Goal: Task Accomplishment & Management: Use online tool/utility

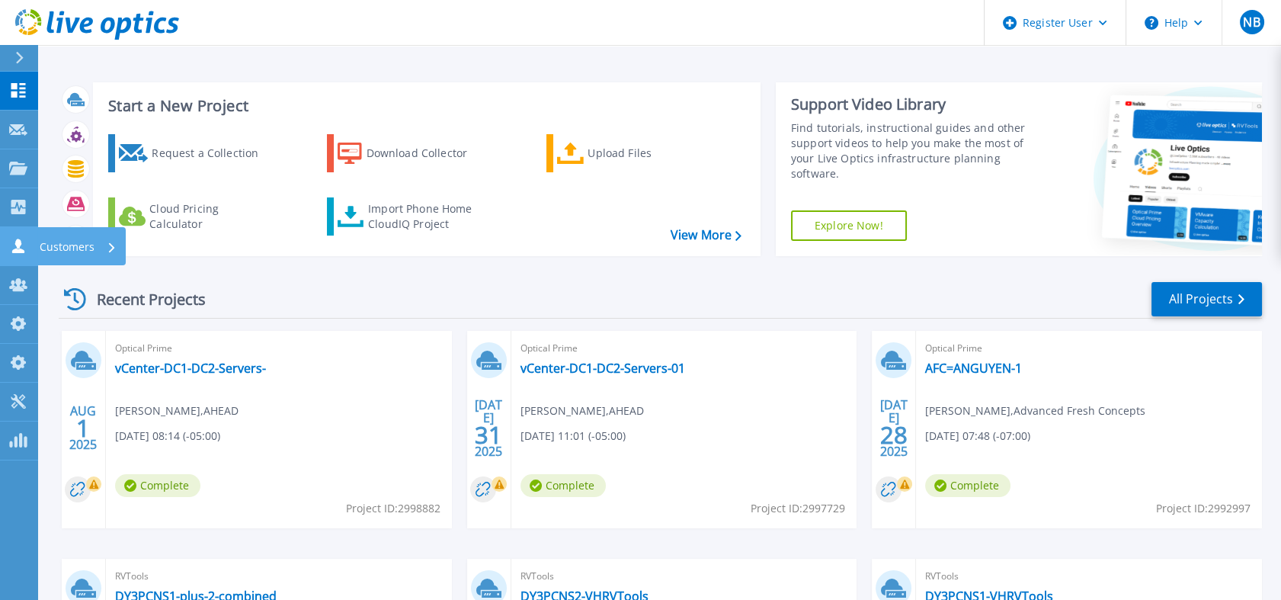
click at [28, 240] on div "Customers" at bounding box center [51, 245] width 85 height 14
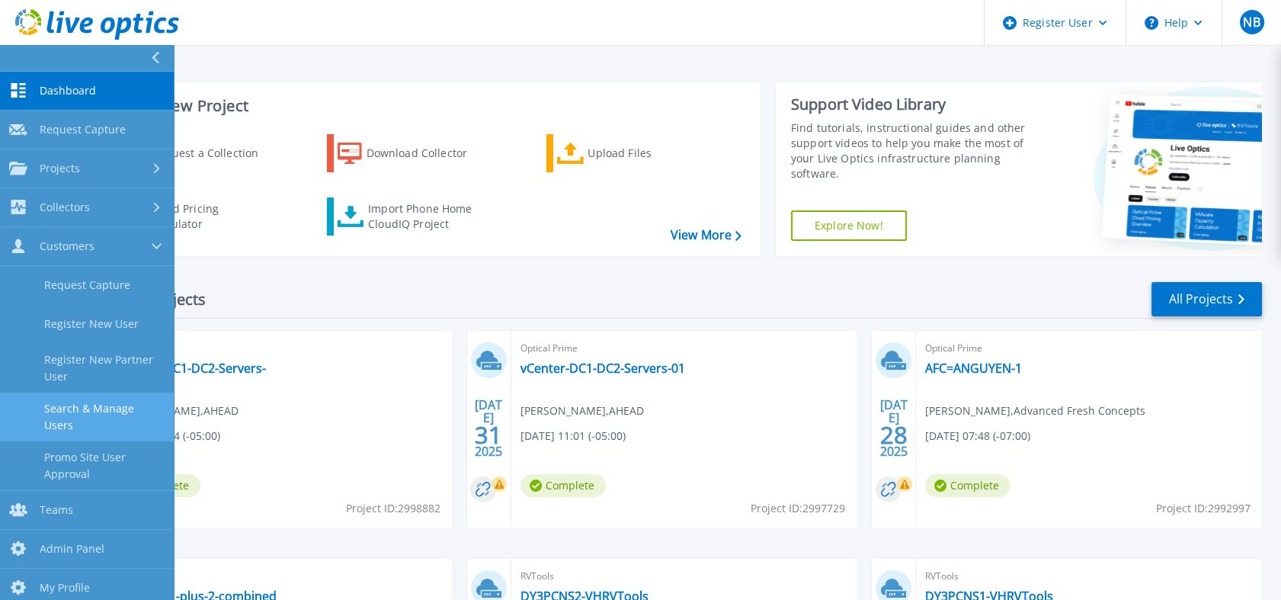
click at [102, 401] on link "Search & Manage Users" at bounding box center [87, 416] width 174 height 49
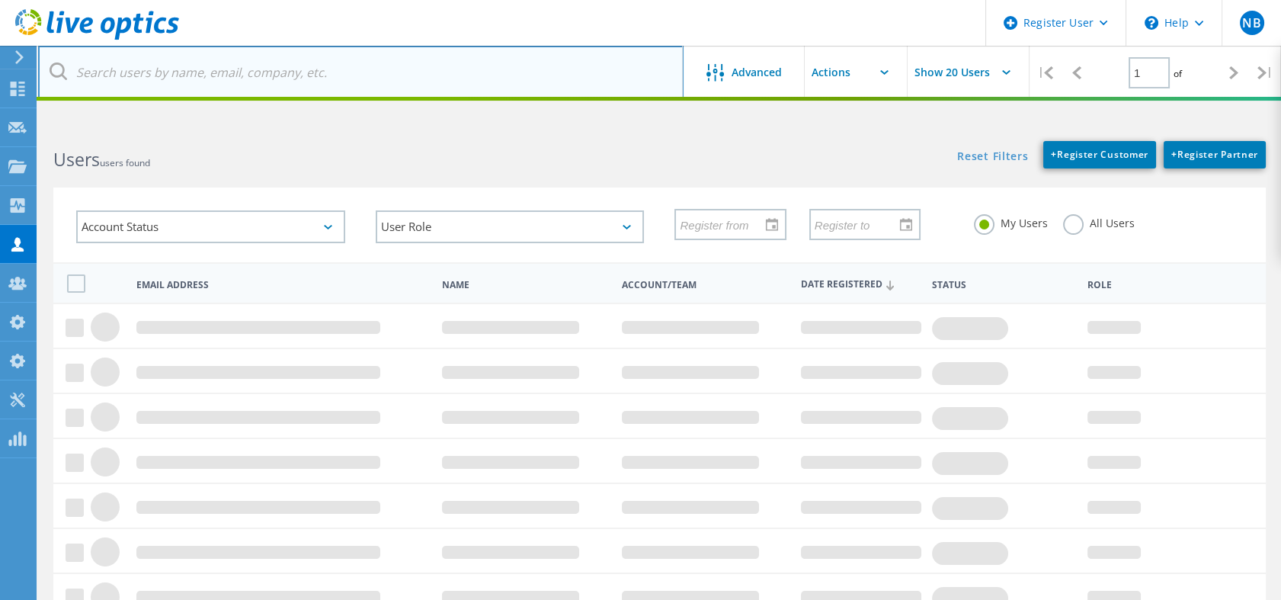
click at [167, 84] on input "text" at bounding box center [360, 72] width 645 height 53
paste input "[EMAIL_ADDRESS][DOMAIN_NAME]"
type input "[EMAIL_ADDRESS][DOMAIN_NAME]"
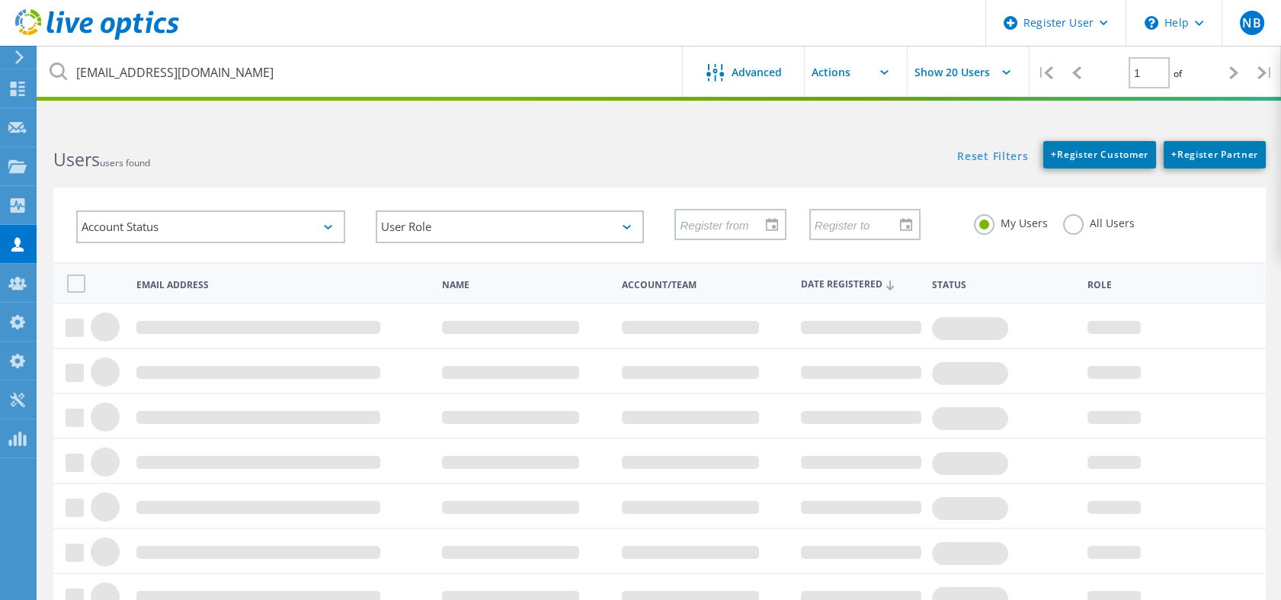
click at [1063, 229] on label "All Users" at bounding box center [1099, 221] width 72 height 14
click at [0, 0] on input "All Users" at bounding box center [0, 0] width 0 height 0
